Goal: Task Accomplishment & Management: Use online tool/utility

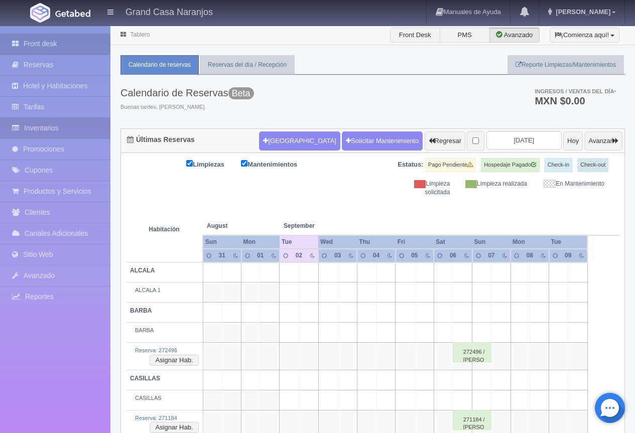
click at [58, 125] on link "Inventarios" at bounding box center [55, 128] width 111 height 21
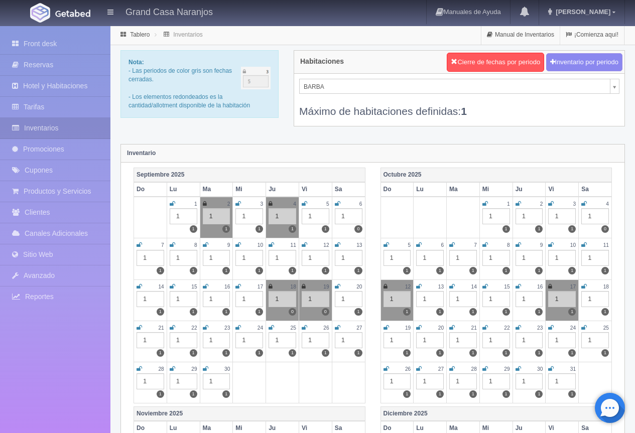
drag, startPoint x: 270, startPoint y: 205, endPoint x: 270, endPoint y: 200, distance: 5.0
click at [270, 205] on icon at bounding box center [271, 204] width 4 height 6
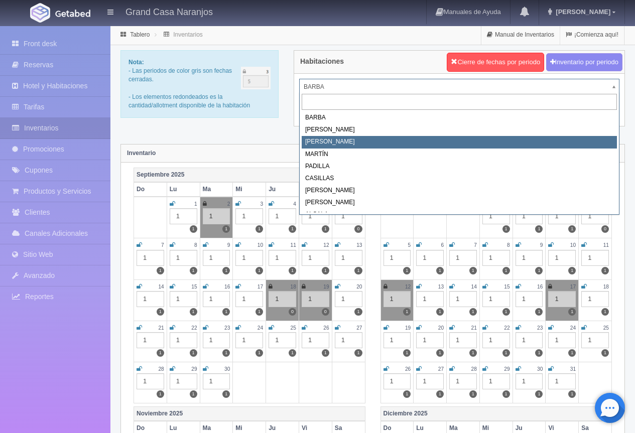
select select "2062"
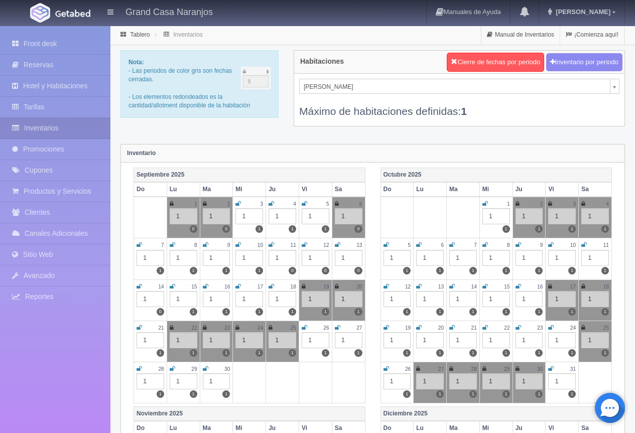
click at [271, 203] on icon at bounding box center [272, 204] width 6 height 6
